Goal: Book appointment/travel/reservation

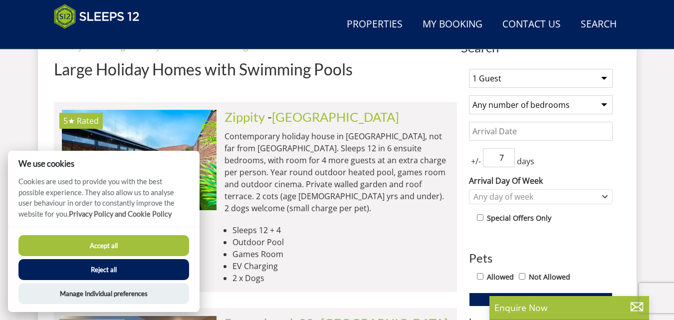
scroll to position [396, 0]
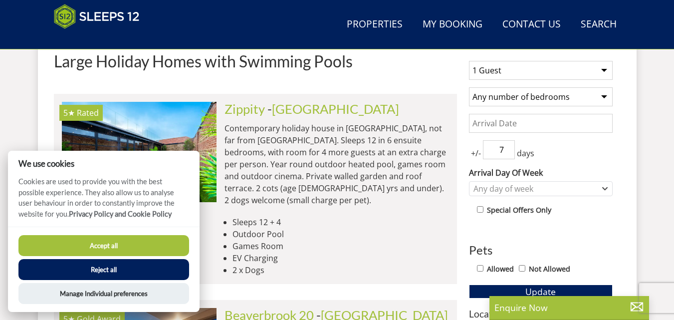
drag, startPoint x: 678, startPoint y: 21, endPoint x: 681, endPoint y: 54, distance: 32.6
click at [150, 238] on button "Accept all" at bounding box center [103, 245] width 171 height 21
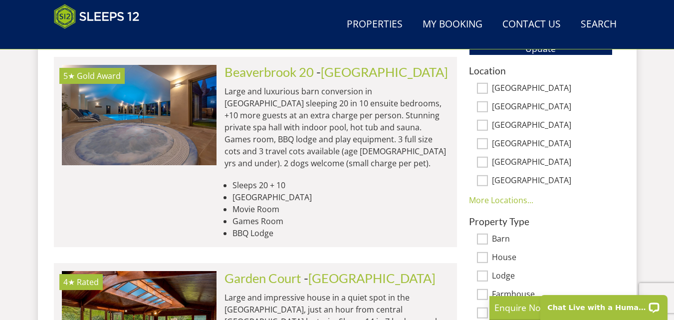
scroll to position [624, 0]
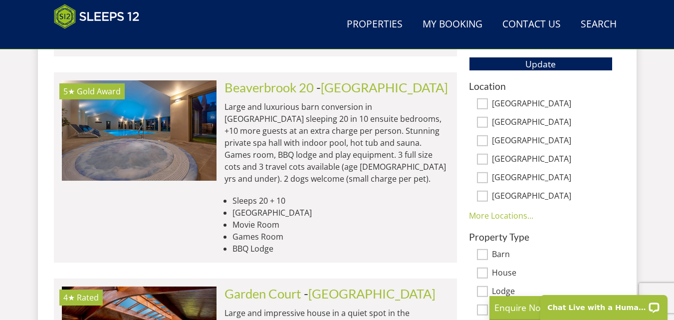
click at [483, 118] on input "[GEOGRAPHIC_DATA]" at bounding box center [482, 122] width 11 height 11
checkbox input "true"
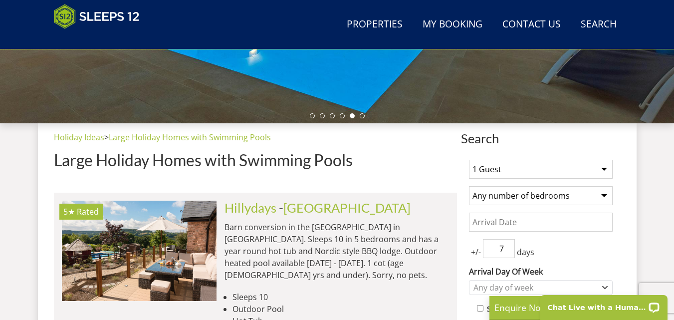
scroll to position [339, 0]
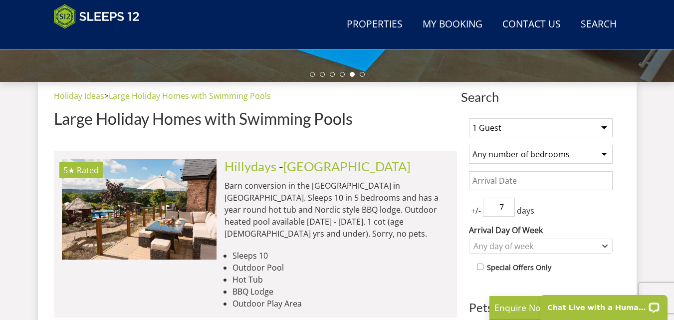
click at [606, 124] on select "1 Guest 2 Guests 3 Guests 4 Guests 5 Guests 6 Guests 7 Guests 8 Guests 9 Guests…" at bounding box center [541, 127] width 144 height 19
select select "6"
click at [469, 118] on select "1 Guest 2 Guests 3 Guests 4 Guests 5 Guests 6 Guests 7 Guests 8 Guests 9 Guests…" at bounding box center [541, 127] width 144 height 19
click at [605, 155] on select "Any number of bedrooms 3 Bedrooms 4 Bedrooms 5 Bedrooms 6 Bedrooms 7 Bedrooms 8…" at bounding box center [541, 154] width 144 height 19
select select "3"
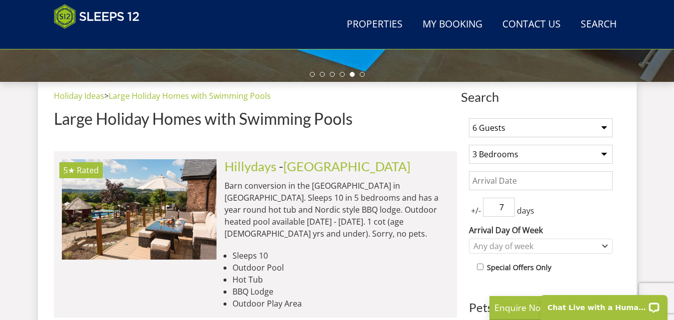
click at [469, 145] on select "Any number of bedrooms 3 Bedrooms 4 Bedrooms 5 Bedrooms 6 Bedrooms 7 Bedrooms 8…" at bounding box center [541, 154] width 144 height 19
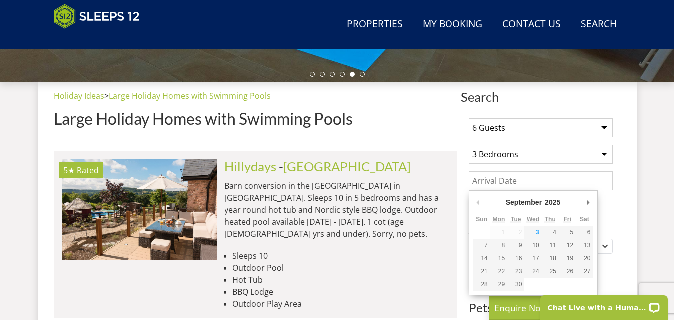
click at [593, 188] on input "Date" at bounding box center [541, 180] width 144 height 19
type input "[DATE]"
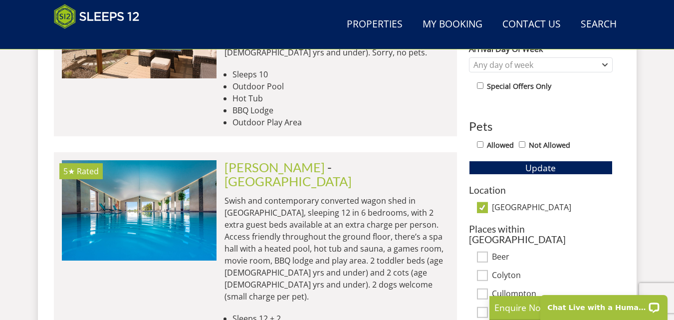
scroll to position [536, 0]
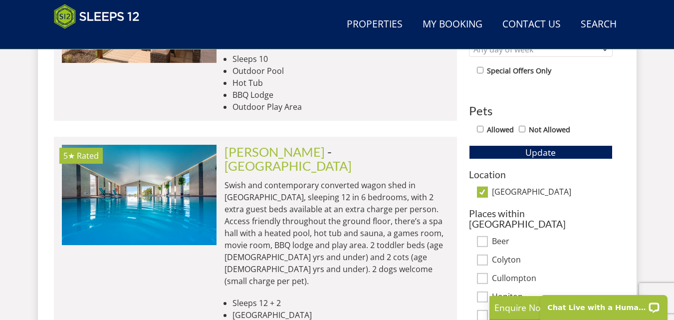
click at [479, 126] on input "Allowed" at bounding box center [480, 129] width 6 height 6
checkbox input "true"
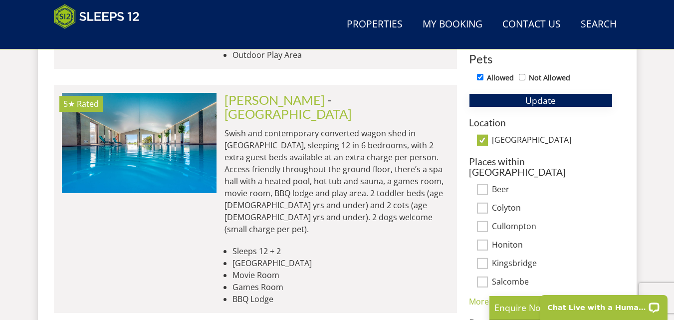
click at [587, 95] on button "Update" at bounding box center [541, 100] width 144 height 14
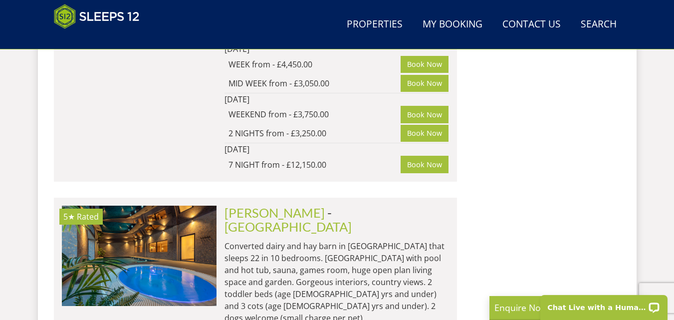
scroll to position [1459, 0]
